Goal: Task Accomplishment & Management: Complete application form

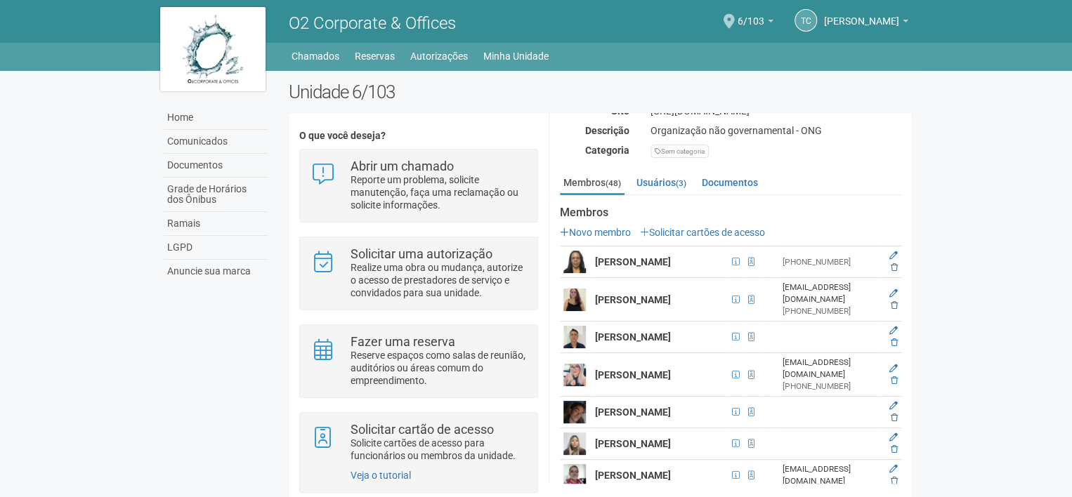
scroll to position [211, 0]
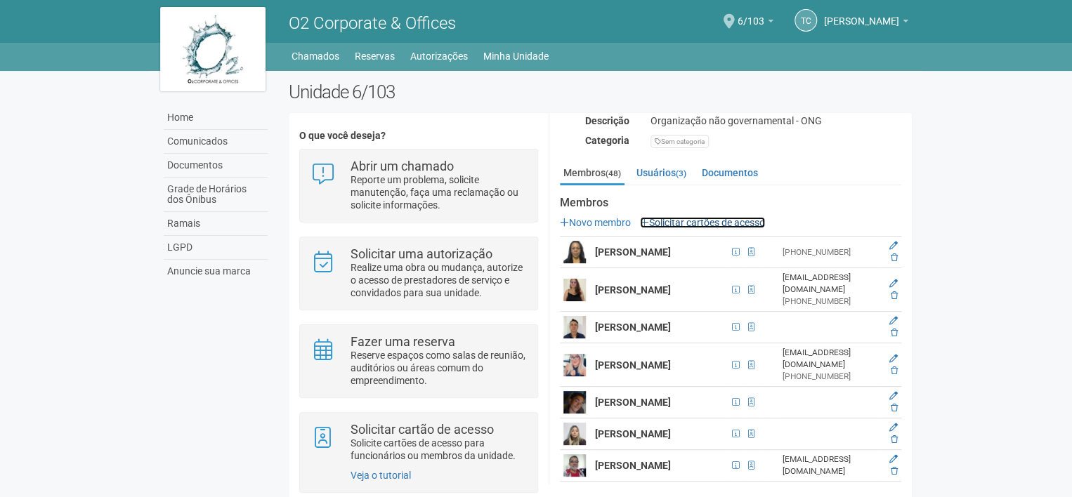
click at [742, 220] on link "Solicitar cartões de acesso" at bounding box center [702, 222] width 125 height 11
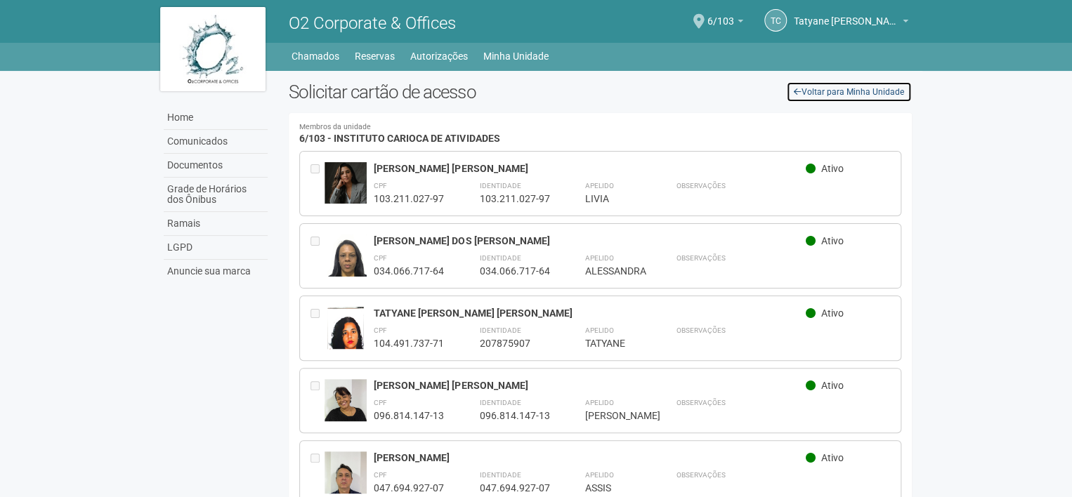
click at [832, 96] on link "Voltar para Minha Unidade" at bounding box center [849, 91] width 126 height 21
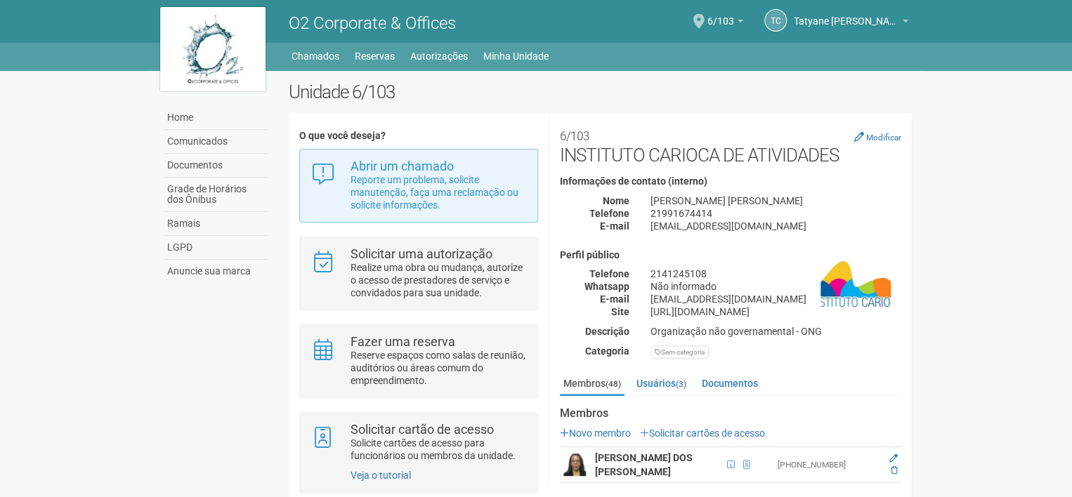
scroll to position [25, 0]
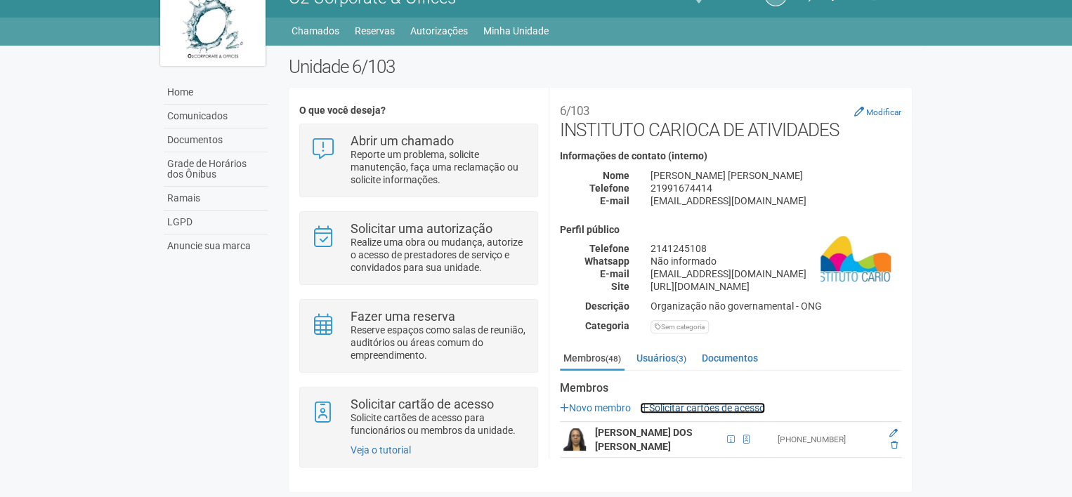
click at [674, 408] on link "Solicitar cartões de acesso" at bounding box center [702, 407] width 125 height 11
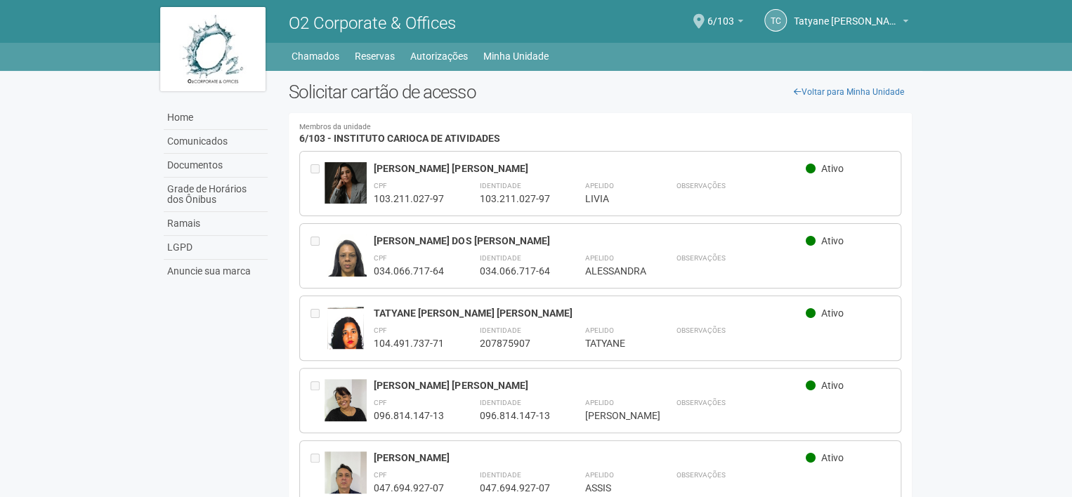
click at [439, 87] on h2 "Solicitar cartão de acesso" at bounding box center [600, 91] width 623 height 21
click at [477, 88] on h2 "Solicitar cartão de acesso" at bounding box center [600, 91] width 623 height 21
click at [459, 93] on h2 "Solicitar cartão de acesso" at bounding box center [600, 91] width 623 height 21
click at [716, 25] on span "6/103" at bounding box center [720, 14] width 27 height 25
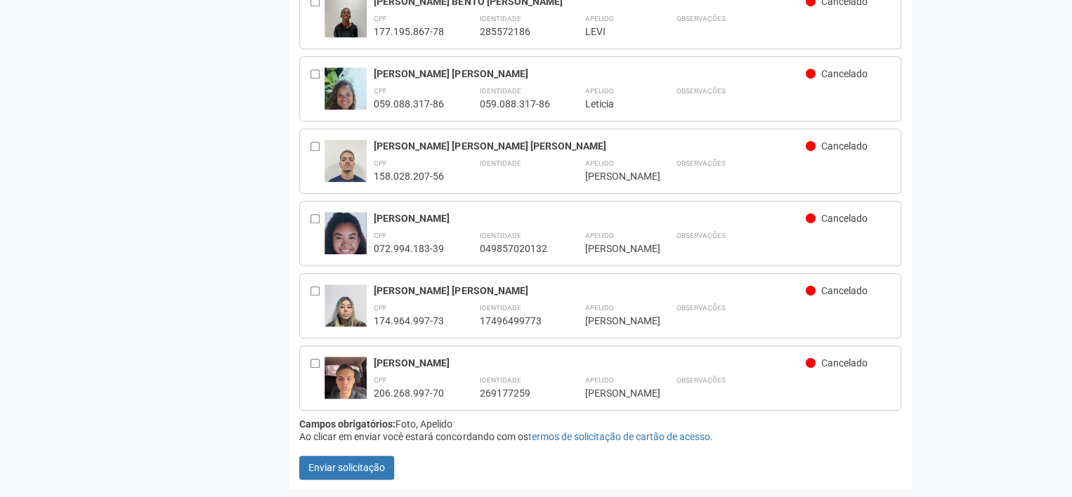
scroll to position [3519, 0]
click at [337, 479] on button "Enviar solicitação" at bounding box center [346, 468] width 95 height 24
click at [376, 469] on button "Enviar solicitação" at bounding box center [346, 468] width 95 height 24
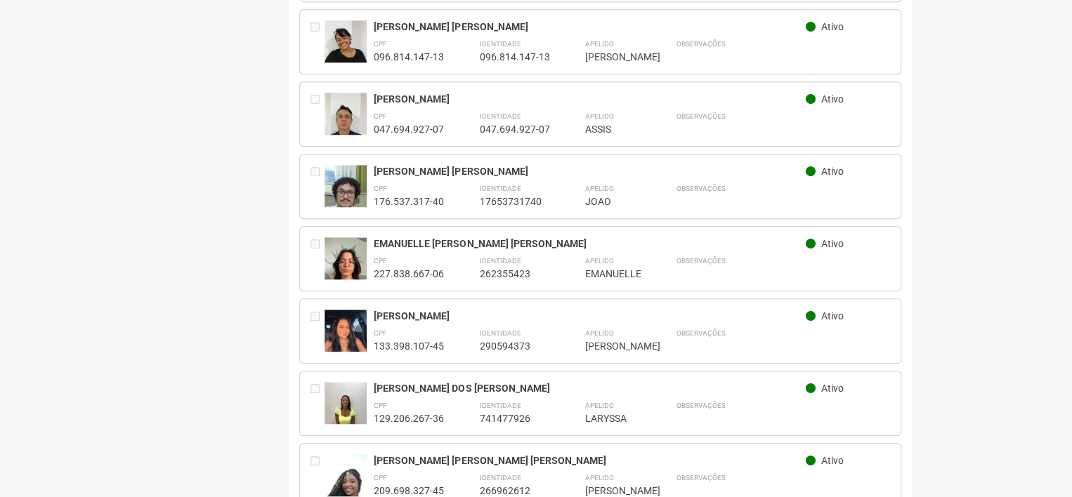
scroll to position [0, 0]
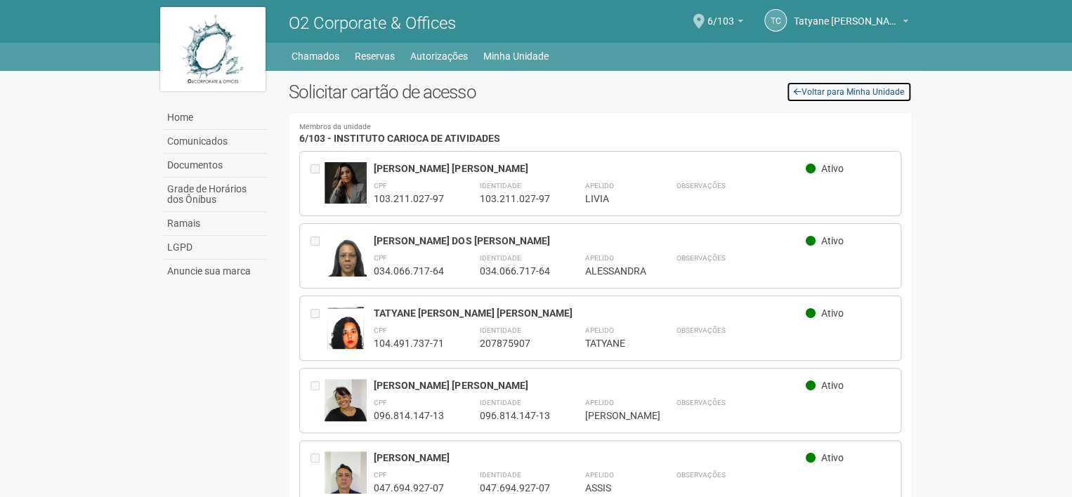
click at [839, 91] on link "Voltar para Minha Unidade" at bounding box center [849, 91] width 126 height 21
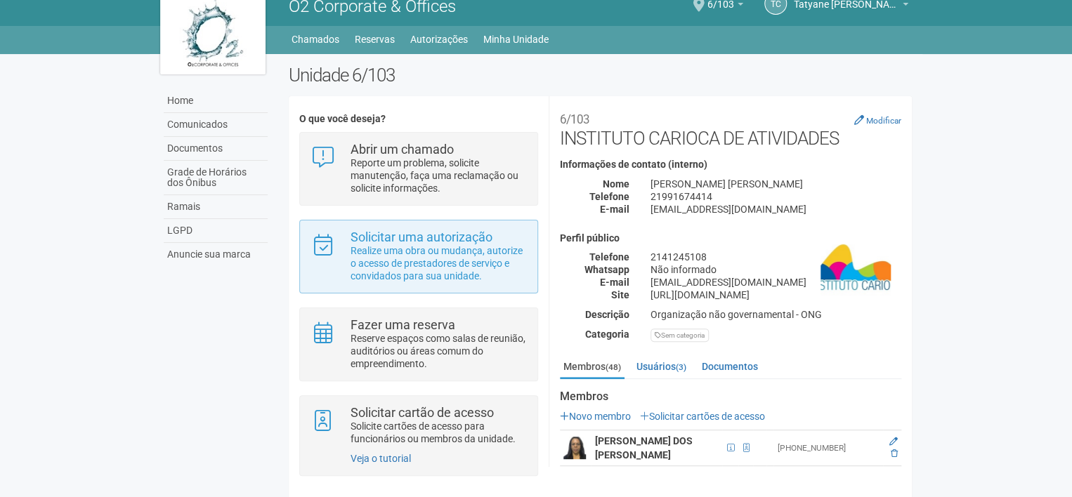
scroll to position [25, 0]
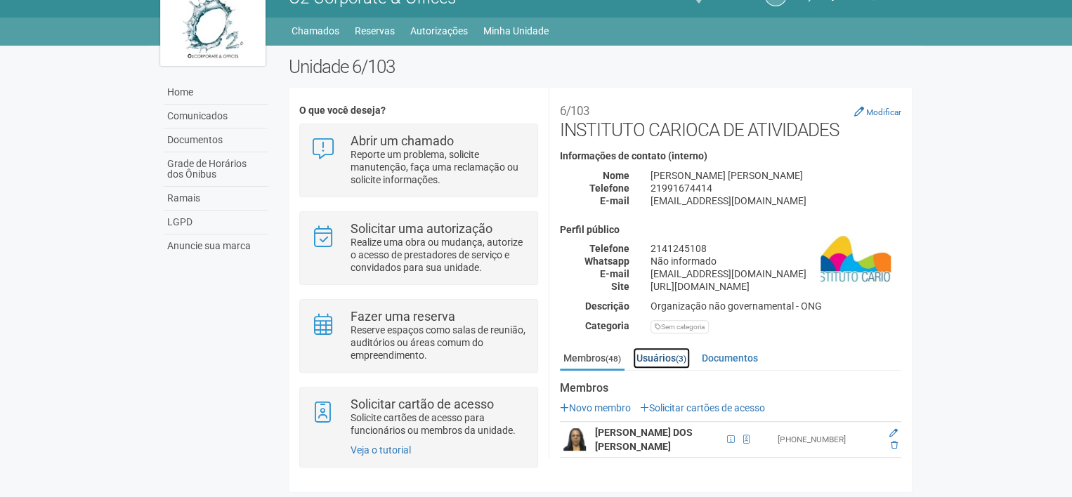
click at [649, 359] on link "Usuários (3)" at bounding box center [661, 358] width 57 height 21
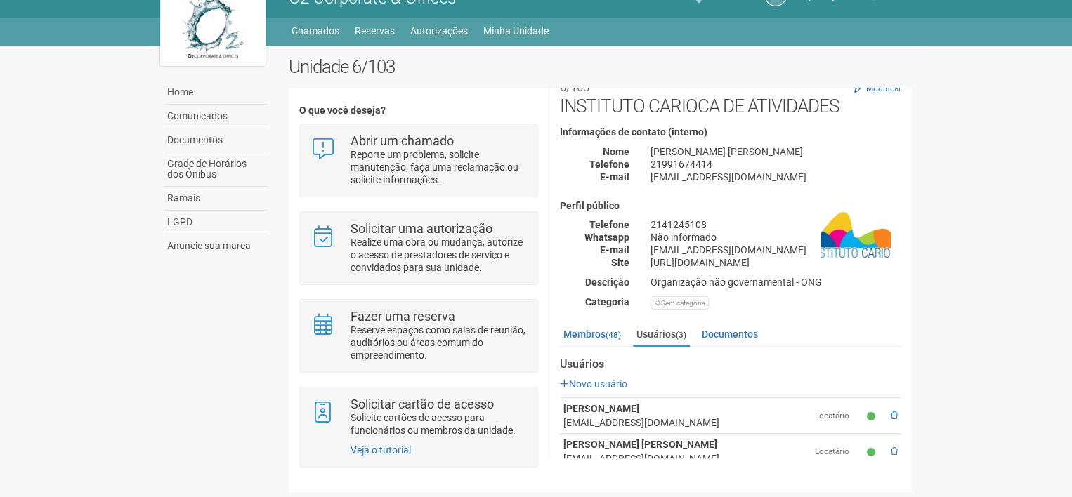
scroll to position [86, 0]
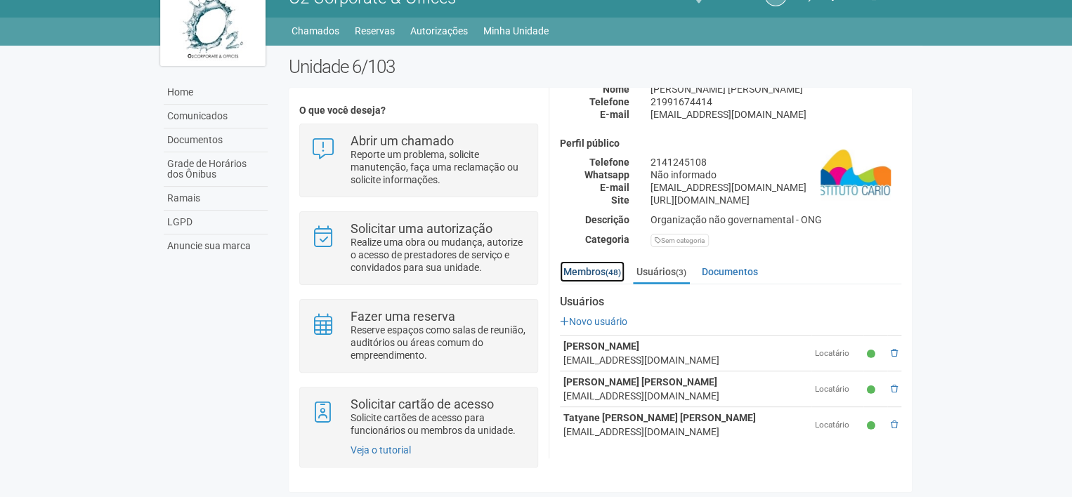
click at [606, 275] on link "Membros (48)" at bounding box center [592, 271] width 65 height 21
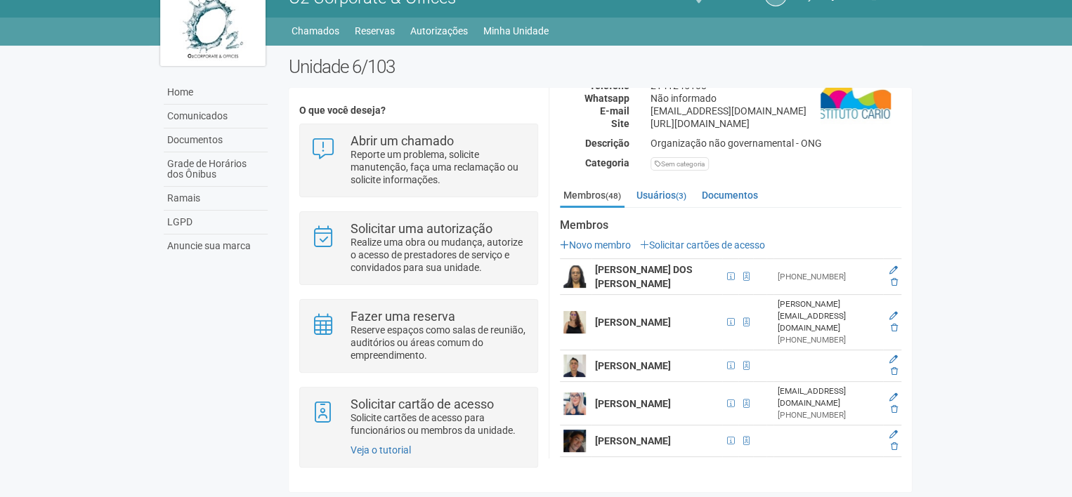
scroll to position [227, 0]
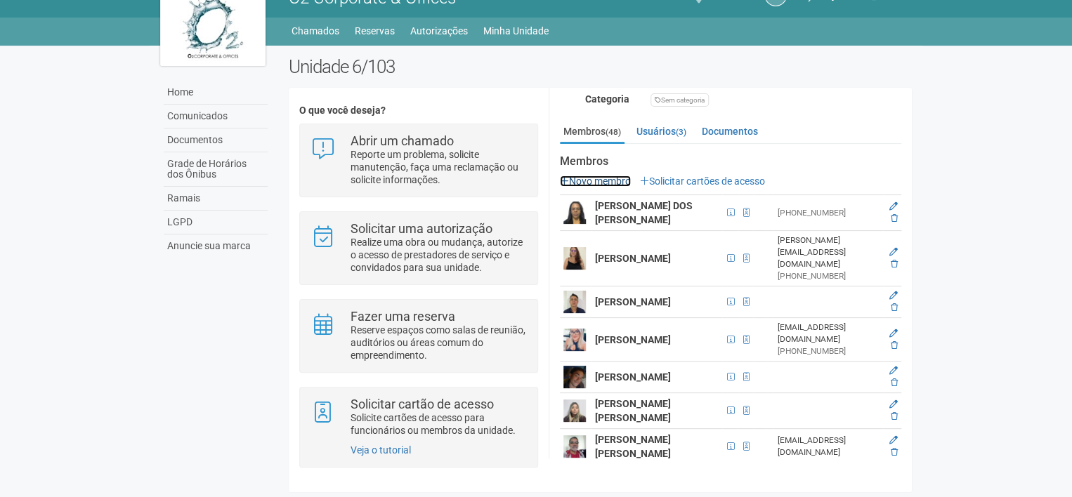
click at [596, 178] on link "Novo membro" at bounding box center [595, 181] width 71 height 11
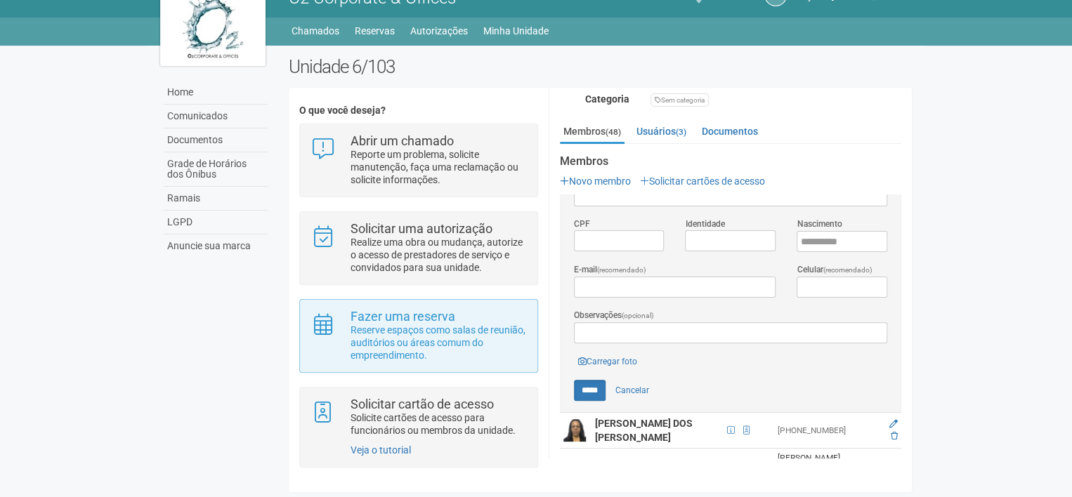
scroll to position [0, 0]
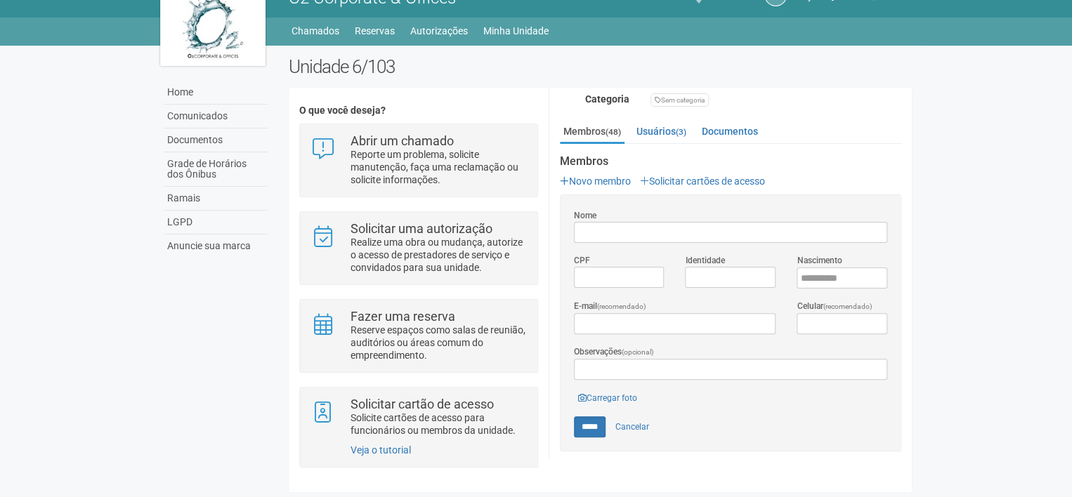
drag, startPoint x: 660, startPoint y: 98, endPoint x: 709, endPoint y: 98, distance: 48.5
click at [709, 98] on div "Sem categoria" at bounding box center [679, 99] width 58 height 13
click at [755, 98] on div "Sem categoria" at bounding box center [776, 100] width 272 height 14
